Goal: Use online tool/utility: Utilize a website feature to perform a specific function

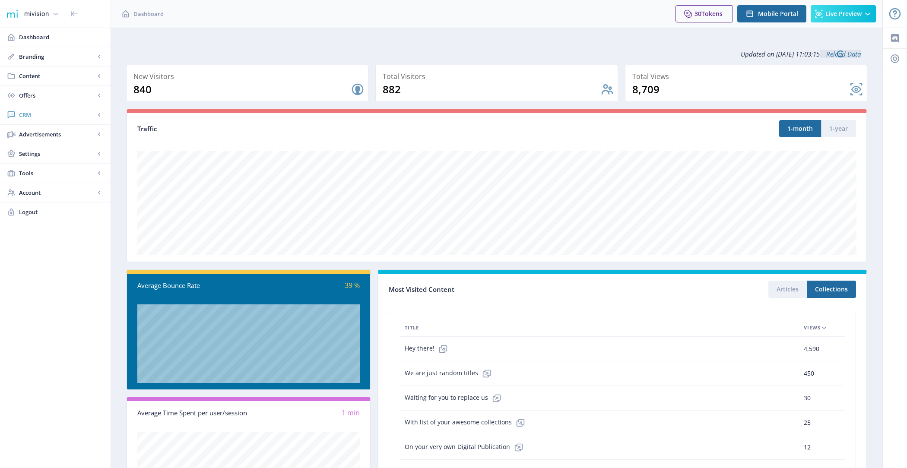
click at [36, 111] on span "CRM" at bounding box center [57, 115] width 76 height 9
click at [51, 169] on span "Advanced Analytics" at bounding box center [65, 173] width 74 height 9
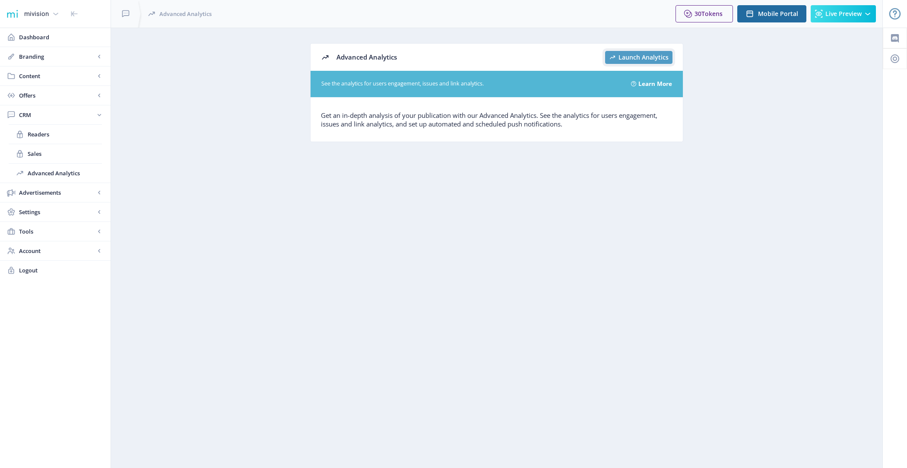
click at [656, 54] on span "Launch Analytics" at bounding box center [643, 57] width 50 height 7
click at [639, 56] on span "Launch Analytics" at bounding box center [643, 57] width 50 height 7
